Goal: Task Accomplishment & Management: Use online tool/utility

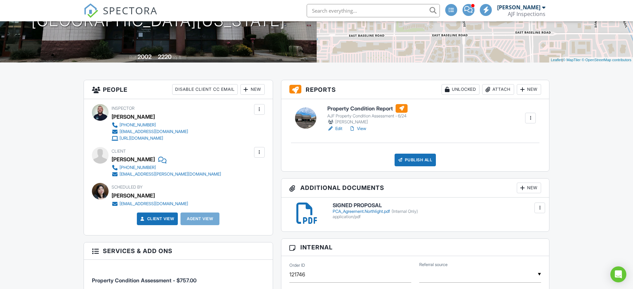
scroll to position [106, 0]
